Goal: Navigation & Orientation: Find specific page/section

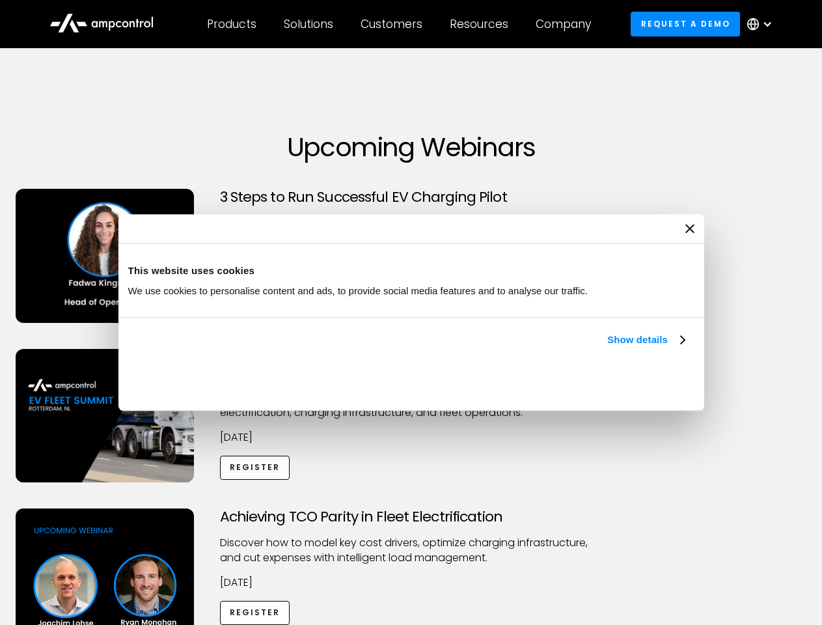
click at [607, 348] on link "Show details" at bounding box center [645, 340] width 77 height 16
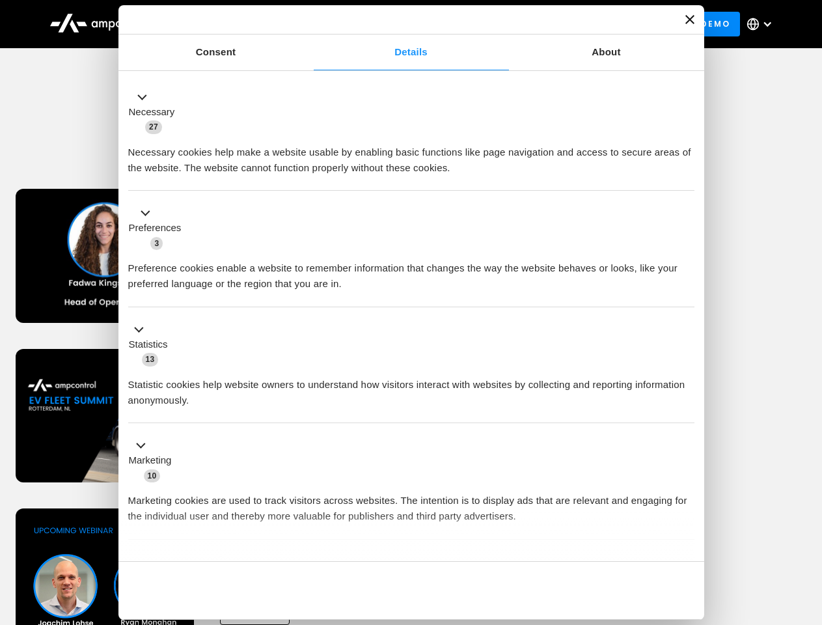
click at [686, 176] on div "Necessary cookies help make a website usable by enabling basic functions like p…" at bounding box center [411, 155] width 566 height 41
click at [808, 525] on div "Achieving TCO Parity in Fleet Electrification Discover how to model key cost dr…" at bounding box center [411, 610] width 817 height 204
click at [400, 24] on div "Customers" at bounding box center [392, 24] width 62 height 14
click at [231, 24] on div "Products" at bounding box center [231, 24] width 49 height 14
click at [309, 24] on div "Solutions" at bounding box center [308, 24] width 49 height 14
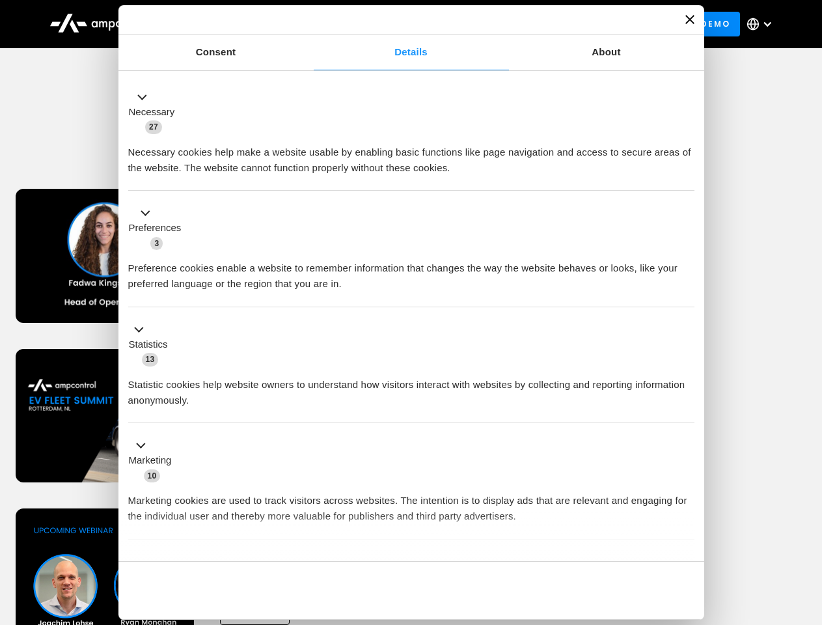
click at [394, 24] on div "Customers" at bounding box center [392, 24] width 62 height 14
click at [482, 24] on div "Resources" at bounding box center [479, 24] width 59 height 14
click at [567, 24] on div "Company" at bounding box center [563, 24] width 55 height 14
click at [763, 24] on div at bounding box center [767, 24] width 10 height 10
